Goal: Find specific page/section: Find specific page/section

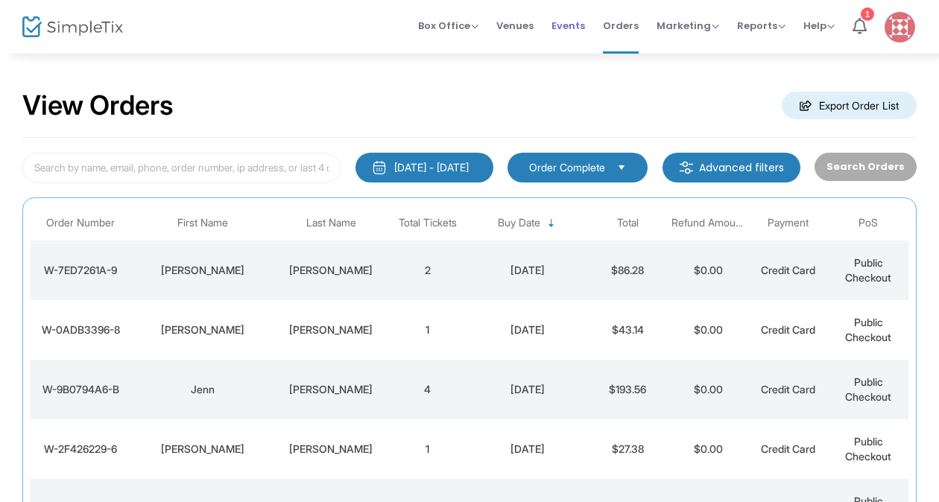
click at [572, 25] on span "Events" at bounding box center [569, 26] width 34 height 38
